Goal: Navigation & Orientation: Find specific page/section

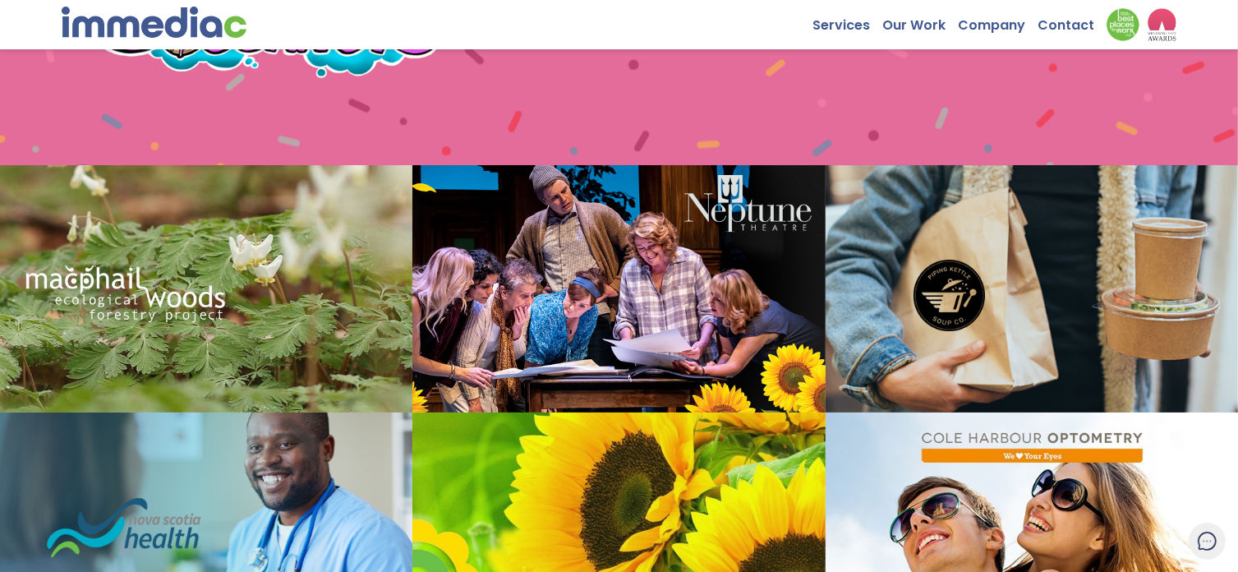
scroll to position [1625, 0]
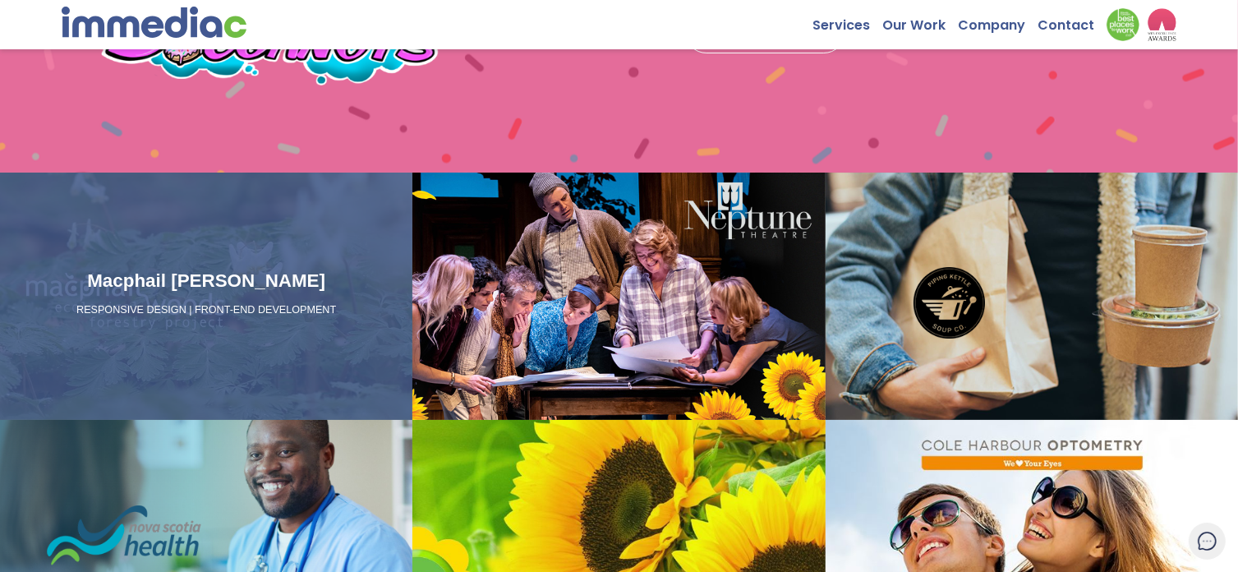
click at [241, 292] on h3 "Macphail [PERSON_NAME]" at bounding box center [206, 281] width 399 height 28
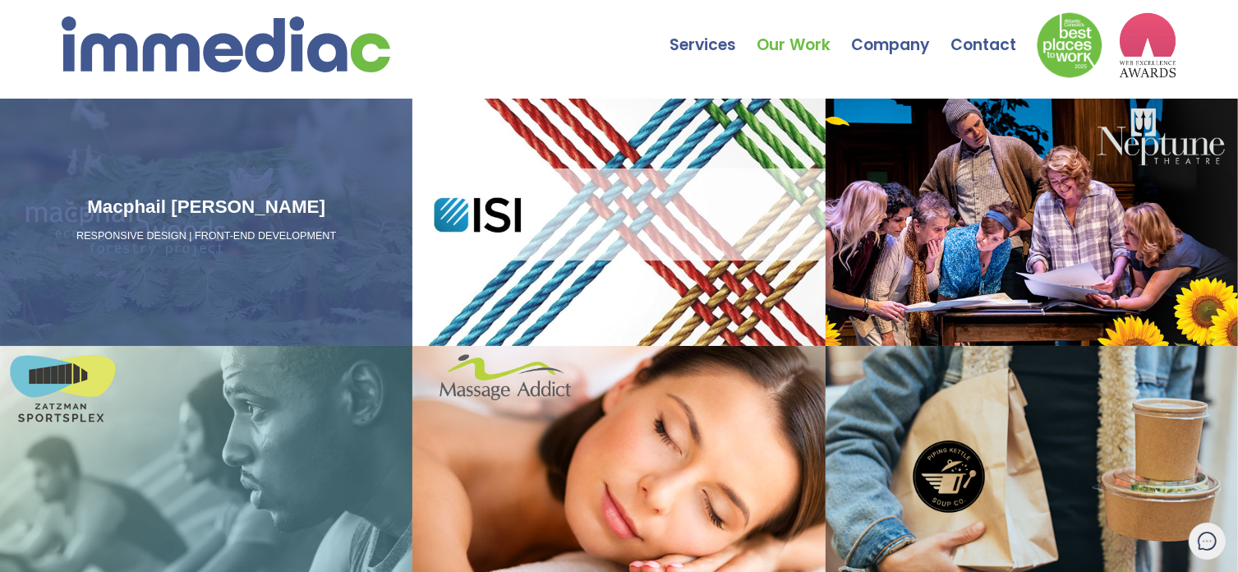
click at [227, 196] on h3 "Macphail [PERSON_NAME]" at bounding box center [206, 207] width 399 height 28
